Goal: Use online tool/utility: Utilize a website feature to perform a specific function

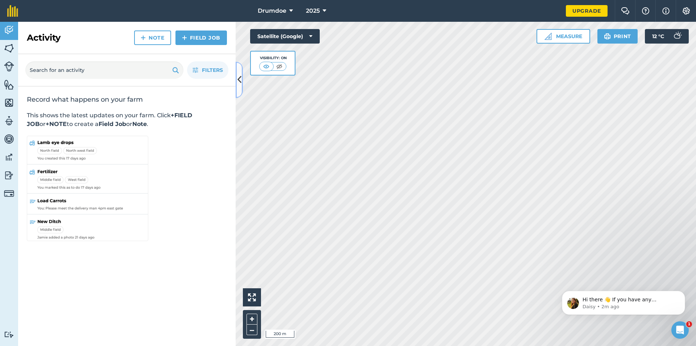
click at [238, 77] on icon at bounding box center [240, 79] width 4 height 13
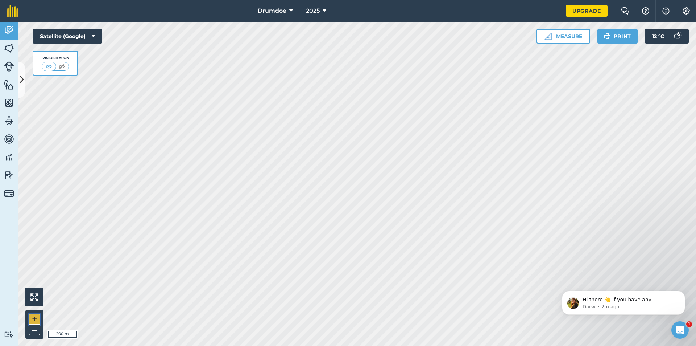
click at [33, 318] on button "+" at bounding box center [34, 318] width 11 height 11
click at [34, 317] on button "+" at bounding box center [34, 318] width 11 height 11
click at [573, 37] on button "Measure" at bounding box center [564, 36] width 54 height 15
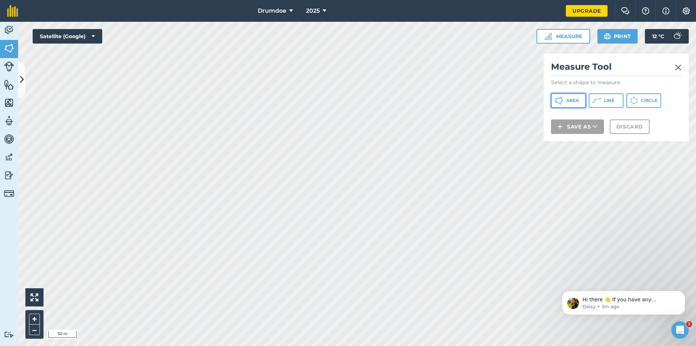
click at [568, 101] on span "Area" at bounding box center [573, 101] width 13 height 6
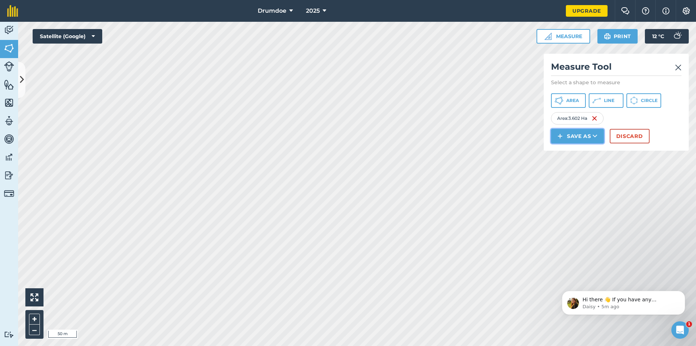
click at [596, 136] on icon at bounding box center [595, 135] width 5 height 7
click at [573, 152] on link "Field" at bounding box center [577, 152] width 51 height 16
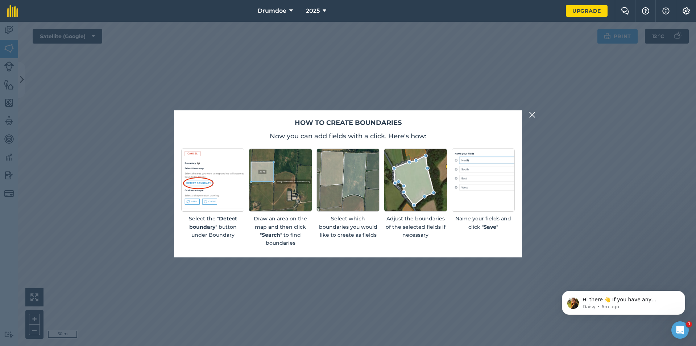
click at [530, 115] on img at bounding box center [532, 114] width 7 height 9
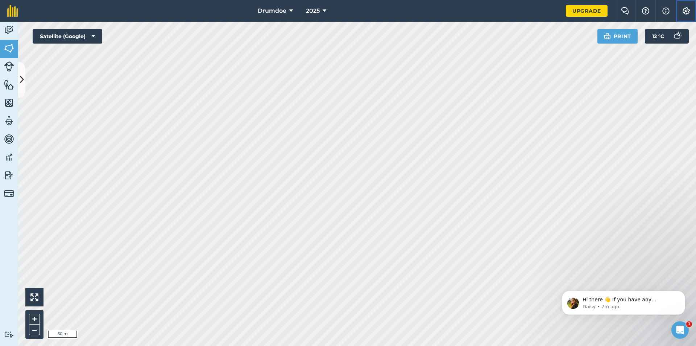
click at [684, 11] on img at bounding box center [686, 10] width 9 height 7
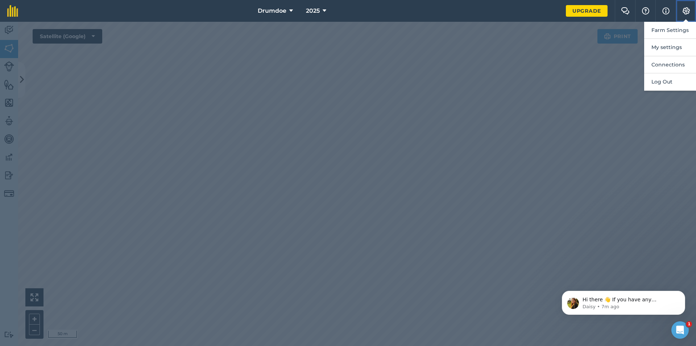
click at [684, 11] on img at bounding box center [686, 10] width 9 height 7
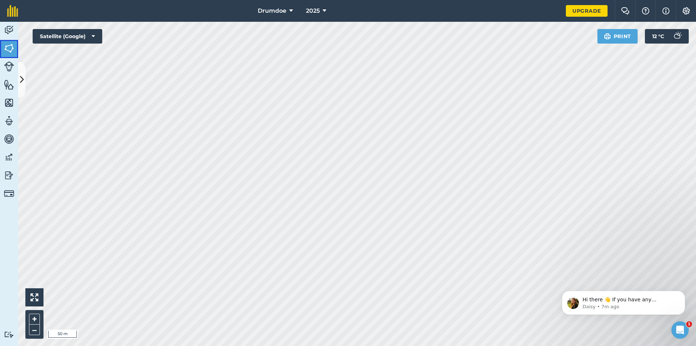
click at [3, 50] on link "Fields" at bounding box center [9, 49] width 18 height 18
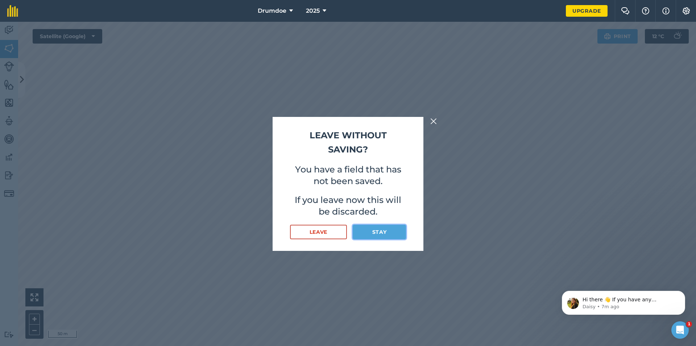
click at [378, 232] on button "Stay" at bounding box center [379, 232] width 53 height 15
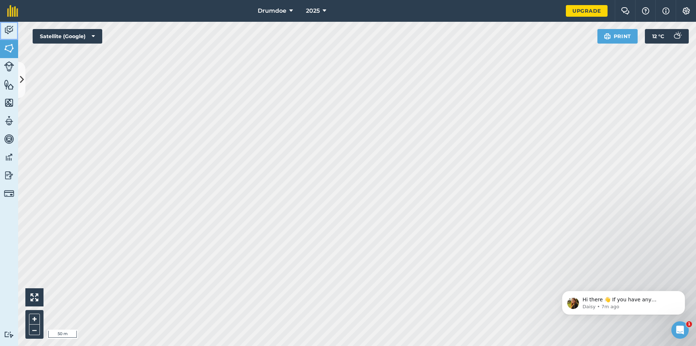
click at [8, 27] on img at bounding box center [9, 30] width 10 height 11
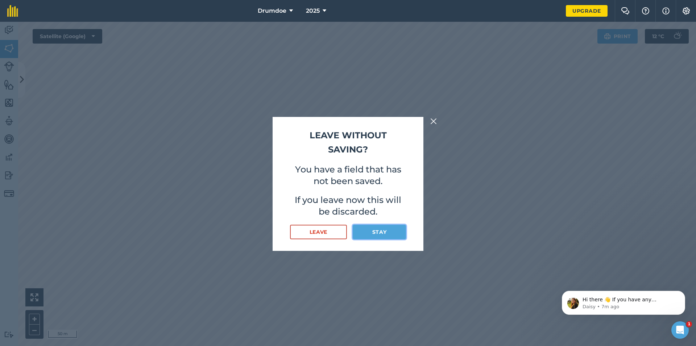
click at [369, 230] on button "Stay" at bounding box center [379, 232] width 53 height 15
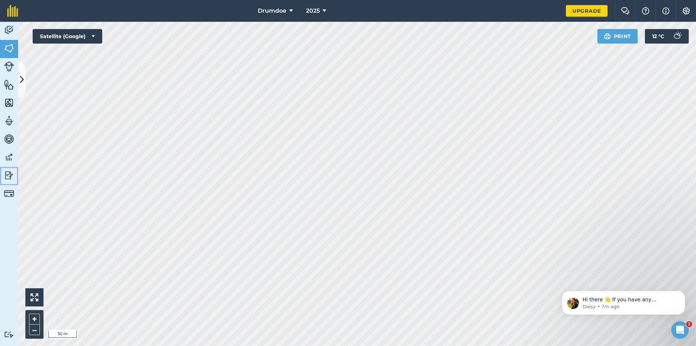
click at [9, 174] on img at bounding box center [9, 175] width 10 height 11
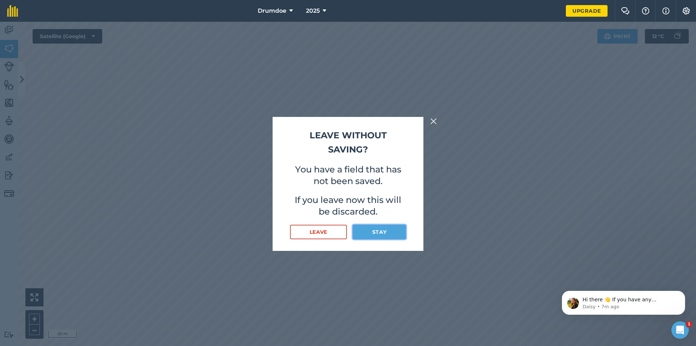
click at [372, 229] on button "Stay" at bounding box center [379, 232] width 53 height 15
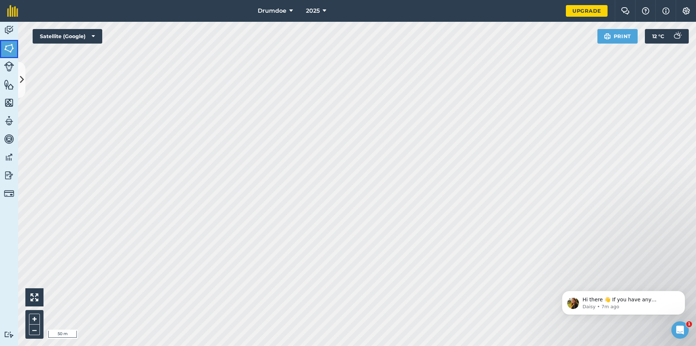
click at [11, 46] on img at bounding box center [9, 48] width 10 height 11
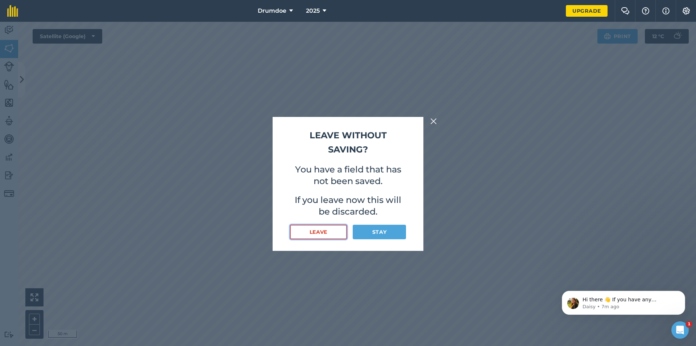
click at [316, 230] on button "Leave" at bounding box center [318, 232] width 57 height 15
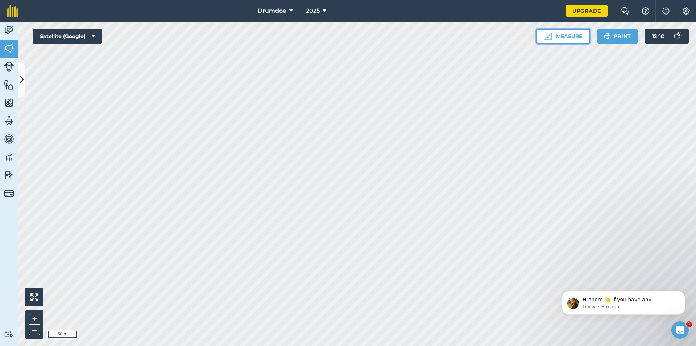
click at [569, 35] on button "Measure" at bounding box center [564, 36] width 54 height 15
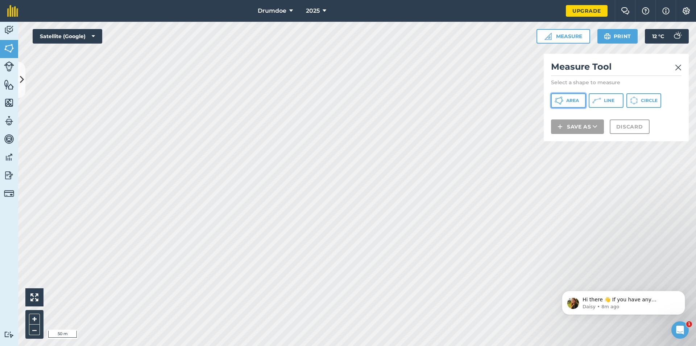
click at [564, 101] on button "Area" at bounding box center [568, 100] width 35 height 15
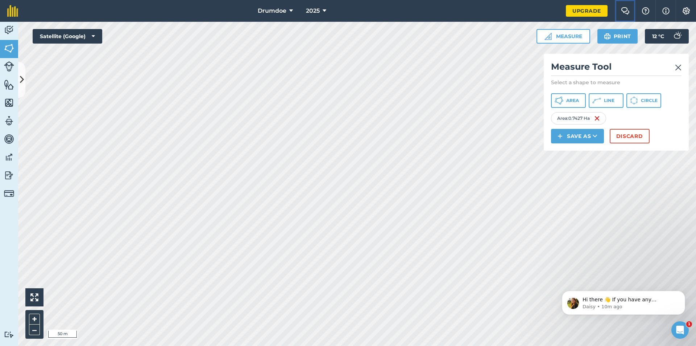
click at [626, 12] on img at bounding box center [625, 10] width 9 height 7
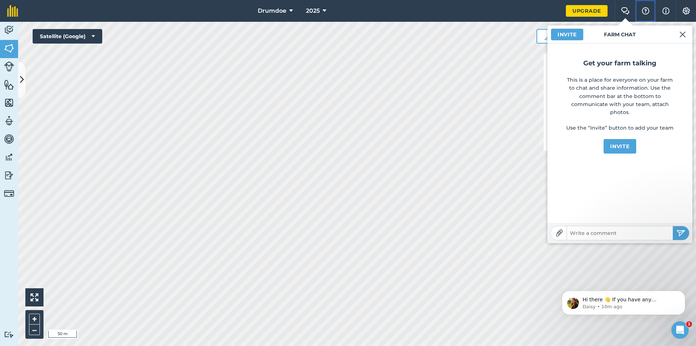
click at [645, 10] on img at bounding box center [646, 10] width 9 height 7
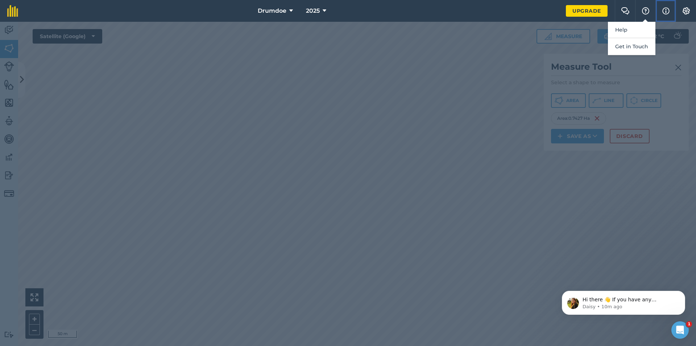
click at [669, 9] on img at bounding box center [666, 11] width 7 height 9
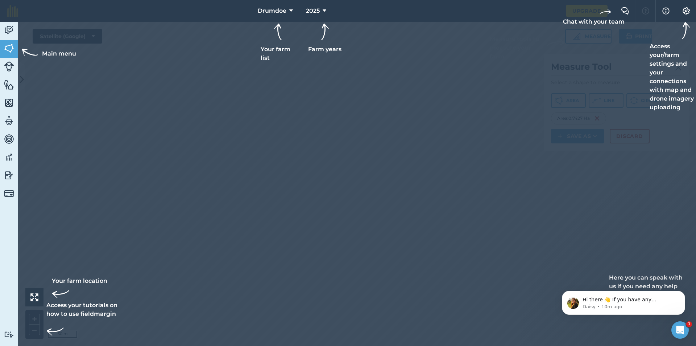
click at [436, 94] on div at bounding box center [348, 173] width 696 height 346
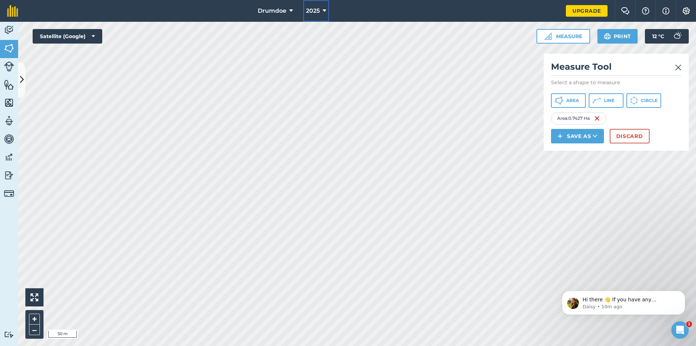
click at [325, 9] on icon at bounding box center [325, 11] width 4 height 9
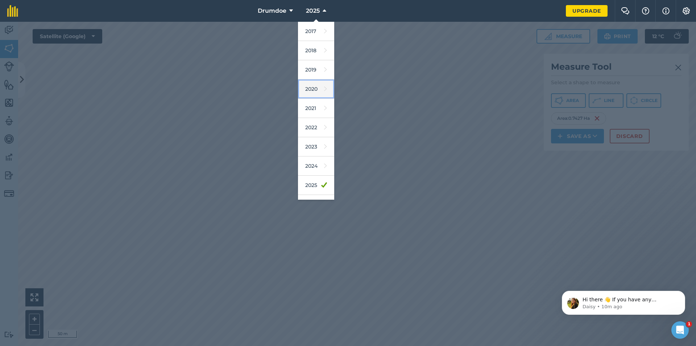
click at [314, 88] on link "2020" at bounding box center [316, 88] width 36 height 19
